Goal: Task Accomplishment & Management: Use online tool/utility

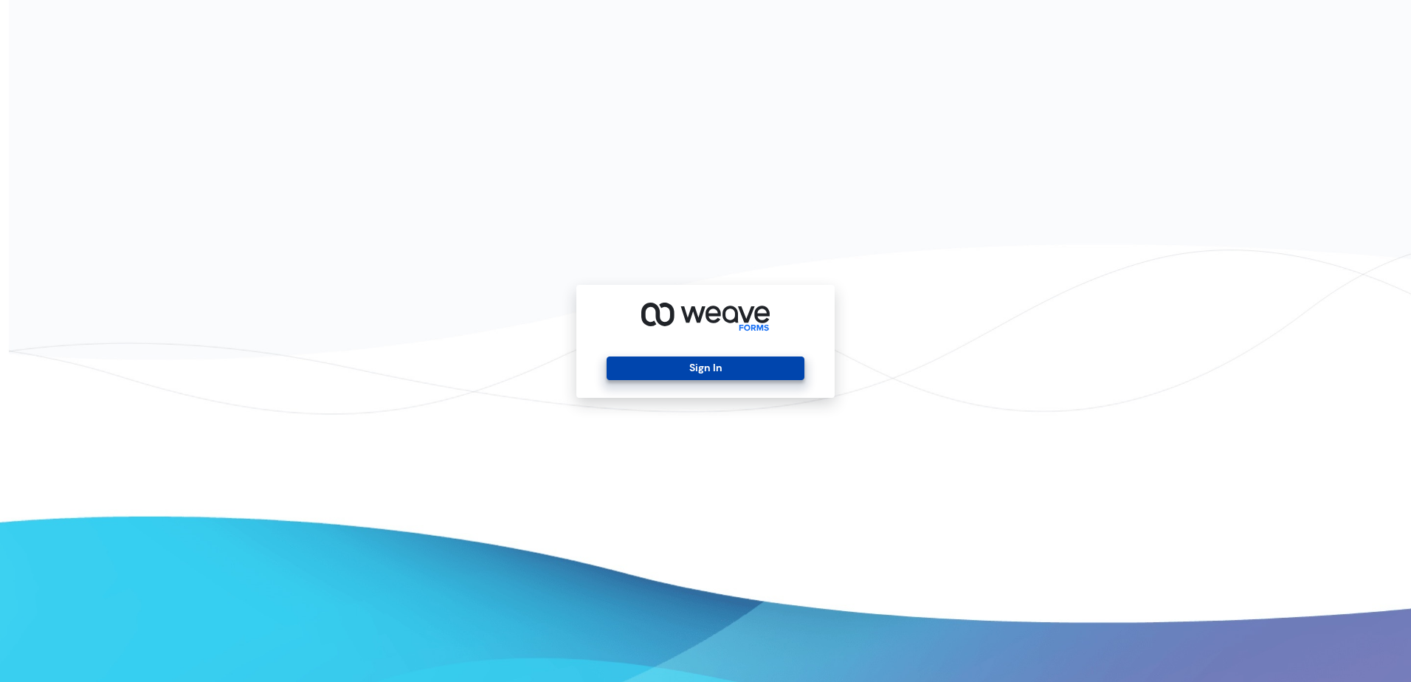
click at [780, 371] on button "Sign In" at bounding box center [705, 368] width 197 height 24
click at [768, 365] on button "Sign In" at bounding box center [705, 368] width 197 height 24
